Goal: Task Accomplishment & Management: Manage account settings

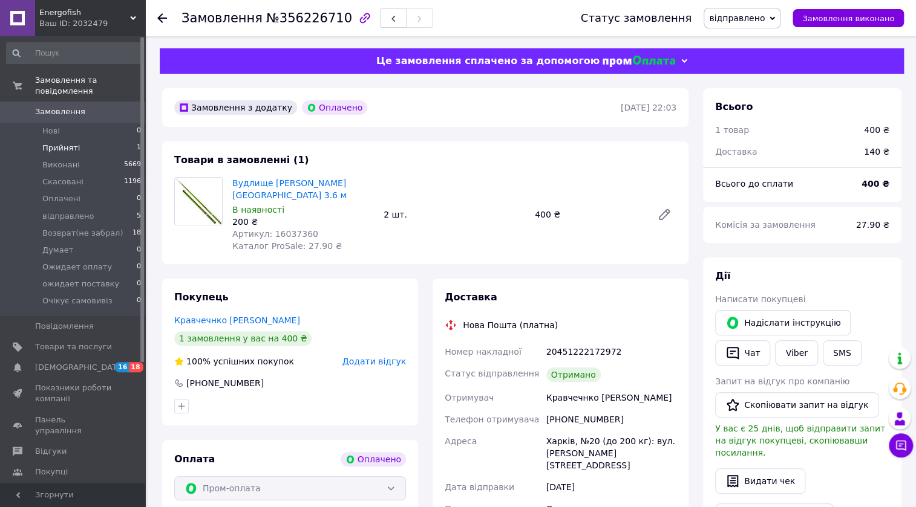
click at [75, 140] on li "Прийняті 1" at bounding box center [74, 148] width 148 height 17
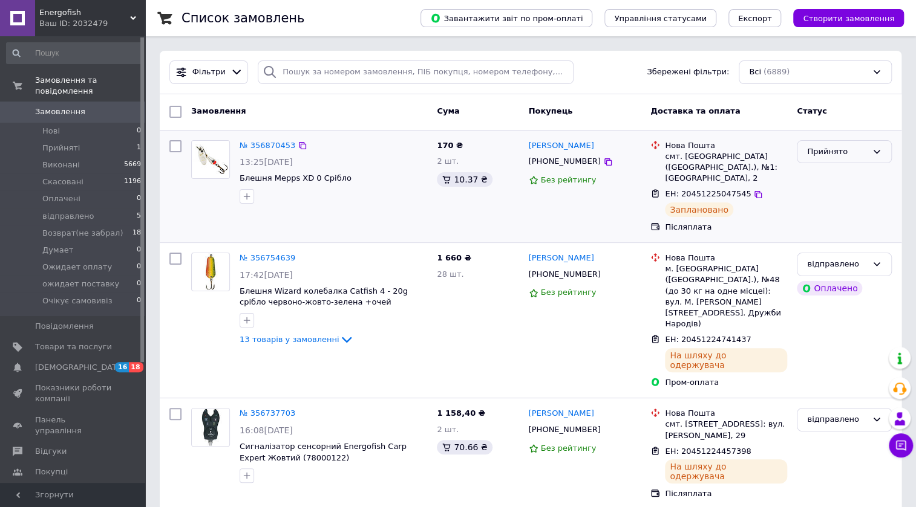
click at [838, 148] on div "Прийнято" at bounding box center [837, 152] width 60 height 13
click at [826, 242] on li "відправлено" at bounding box center [844, 243] width 94 height 22
click at [51, 143] on span "Прийняті" at bounding box center [60, 148] width 37 height 11
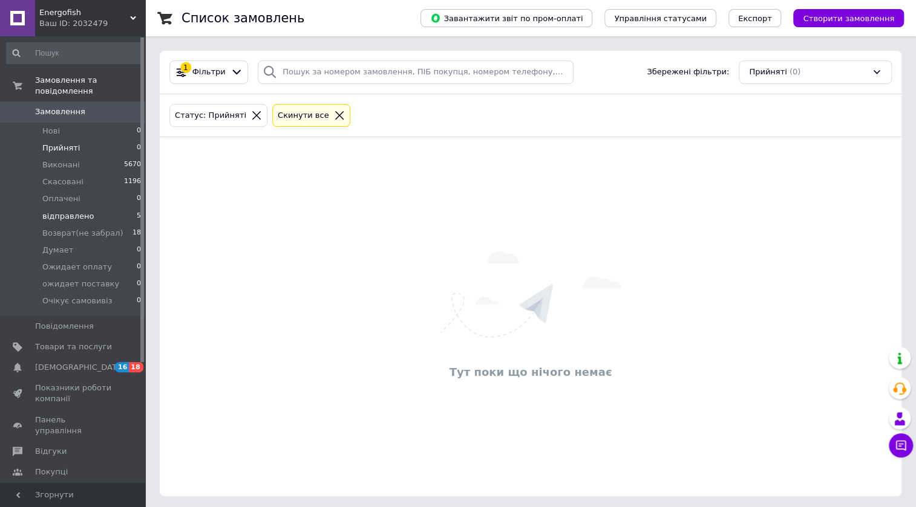
click at [66, 211] on span "відправлено" at bounding box center [67, 216] width 51 height 11
